Goal: Find specific page/section: Find specific page/section

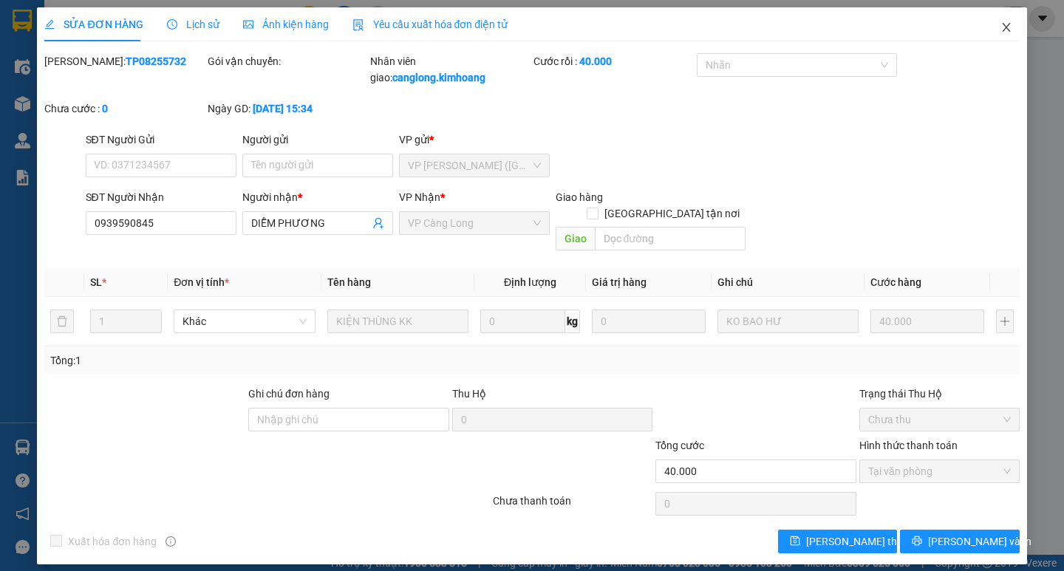
click at [1008, 25] on icon "close" at bounding box center [1007, 27] width 12 height 12
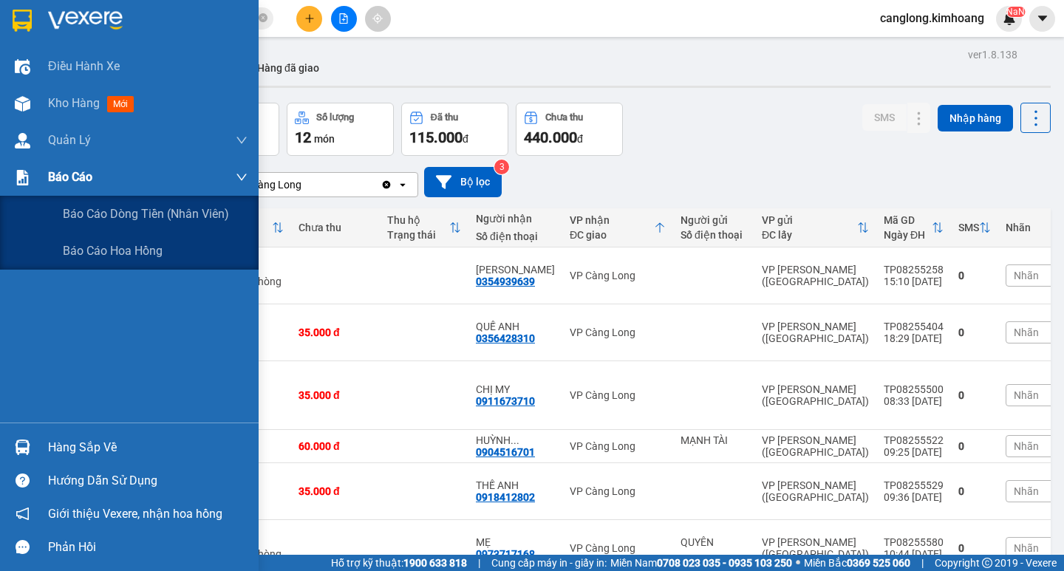
click at [18, 175] on img at bounding box center [23, 178] width 16 height 16
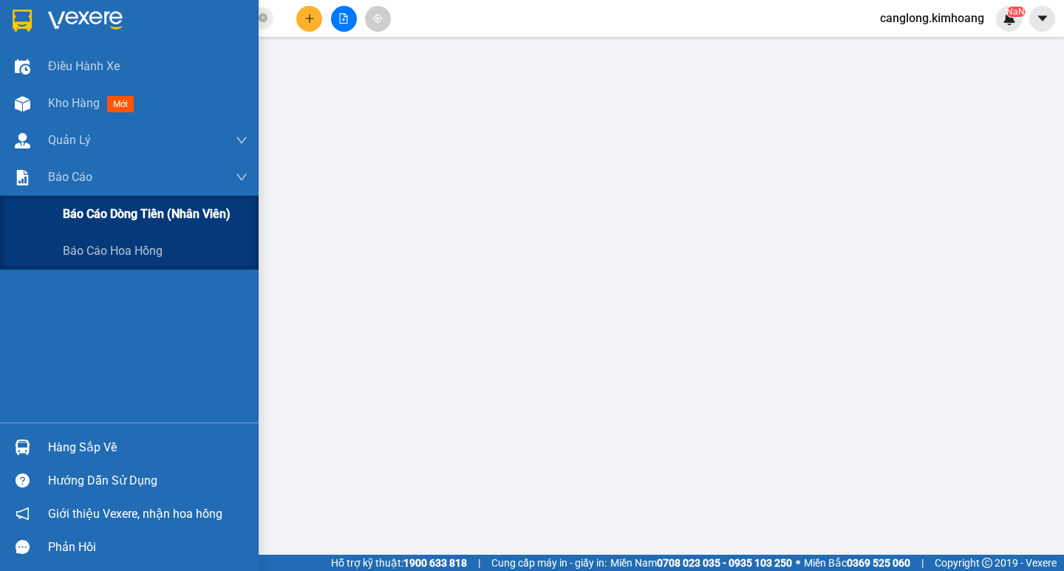
click at [74, 213] on span "Báo cáo dòng tiền (nhân viên)" at bounding box center [147, 214] width 168 height 18
